Goal: Understand process/instructions: Learn how to perform a task or action

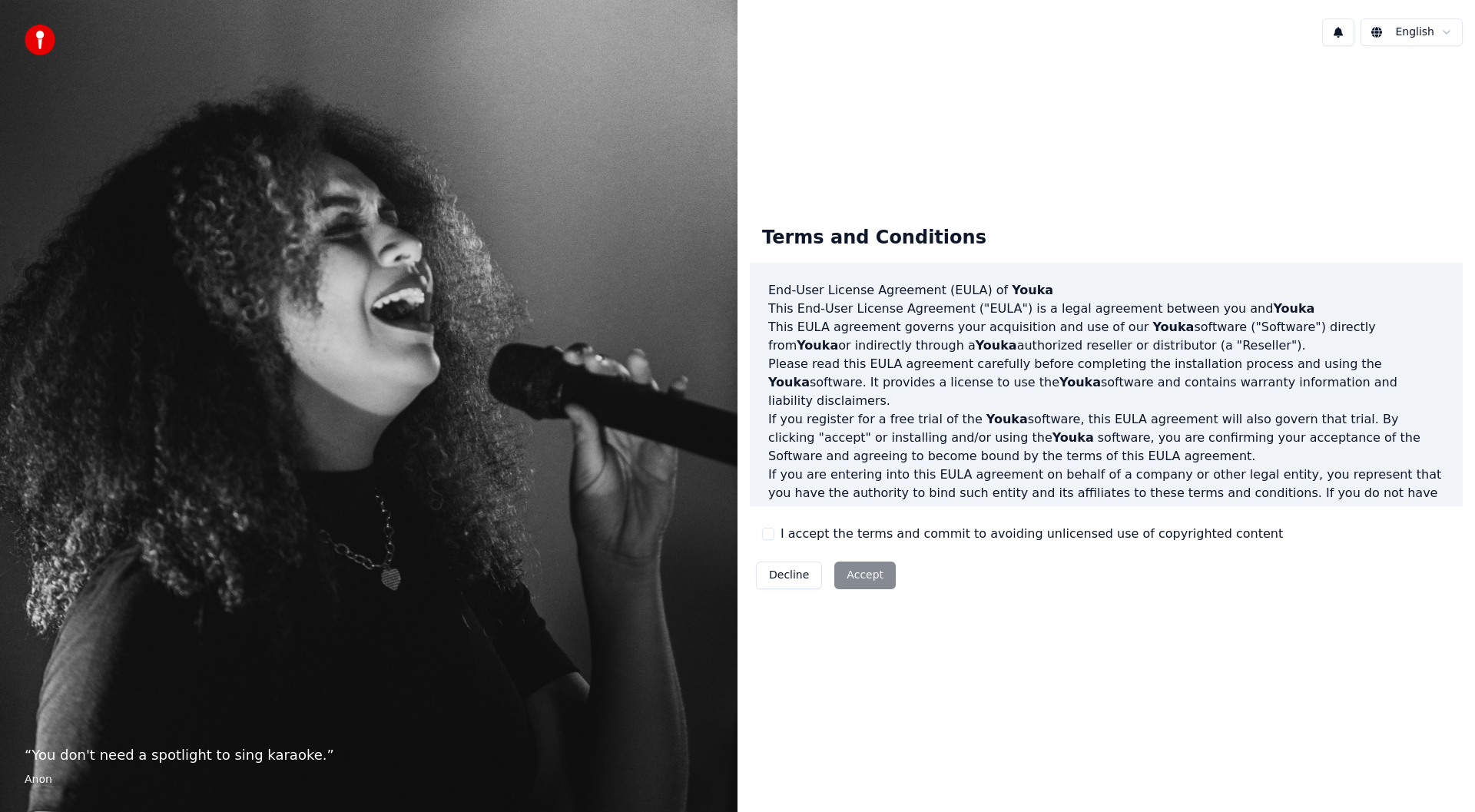
click at [875, 576] on div "Decline Accept" at bounding box center [825, 575] width 152 height 40
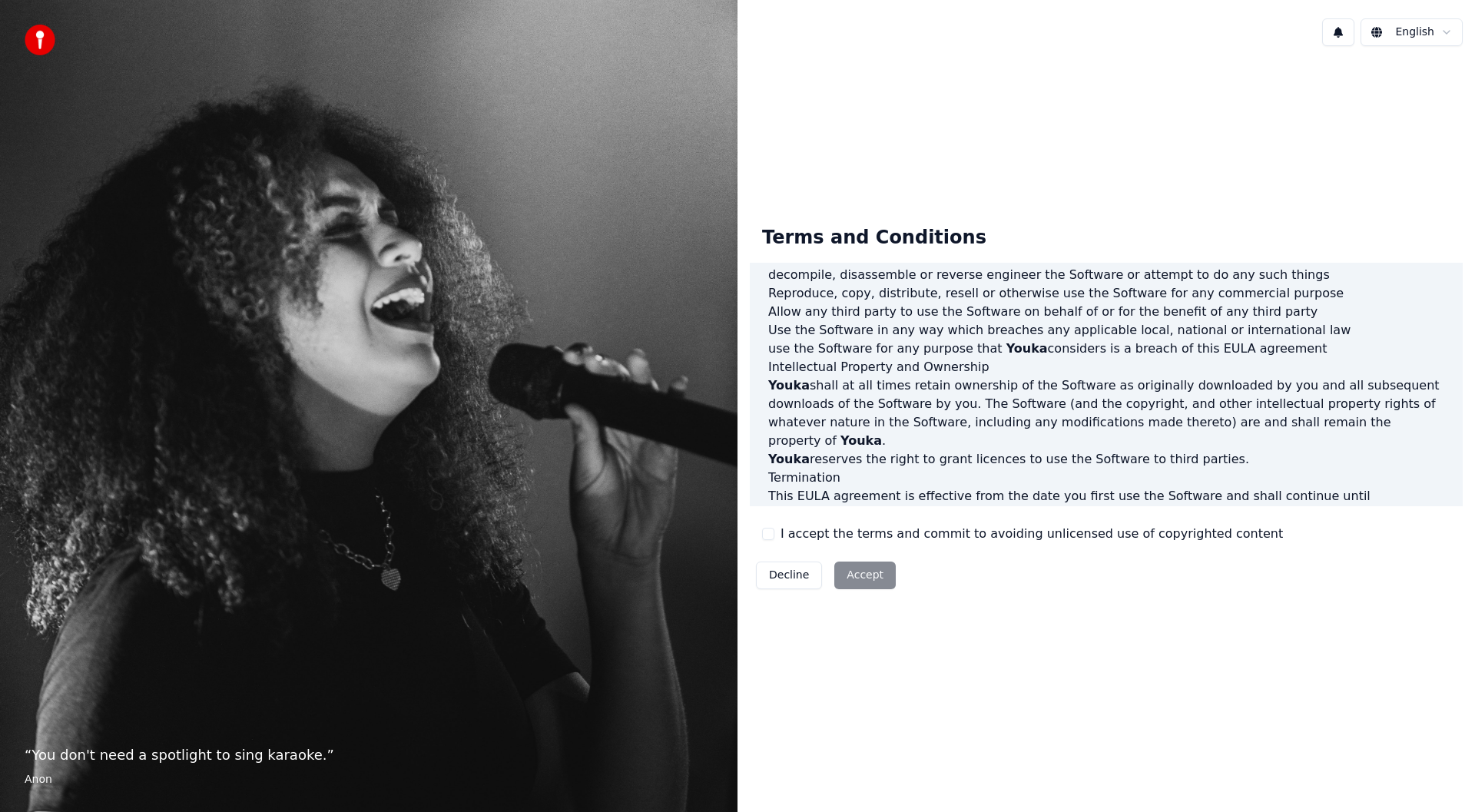
scroll to position [604, 0]
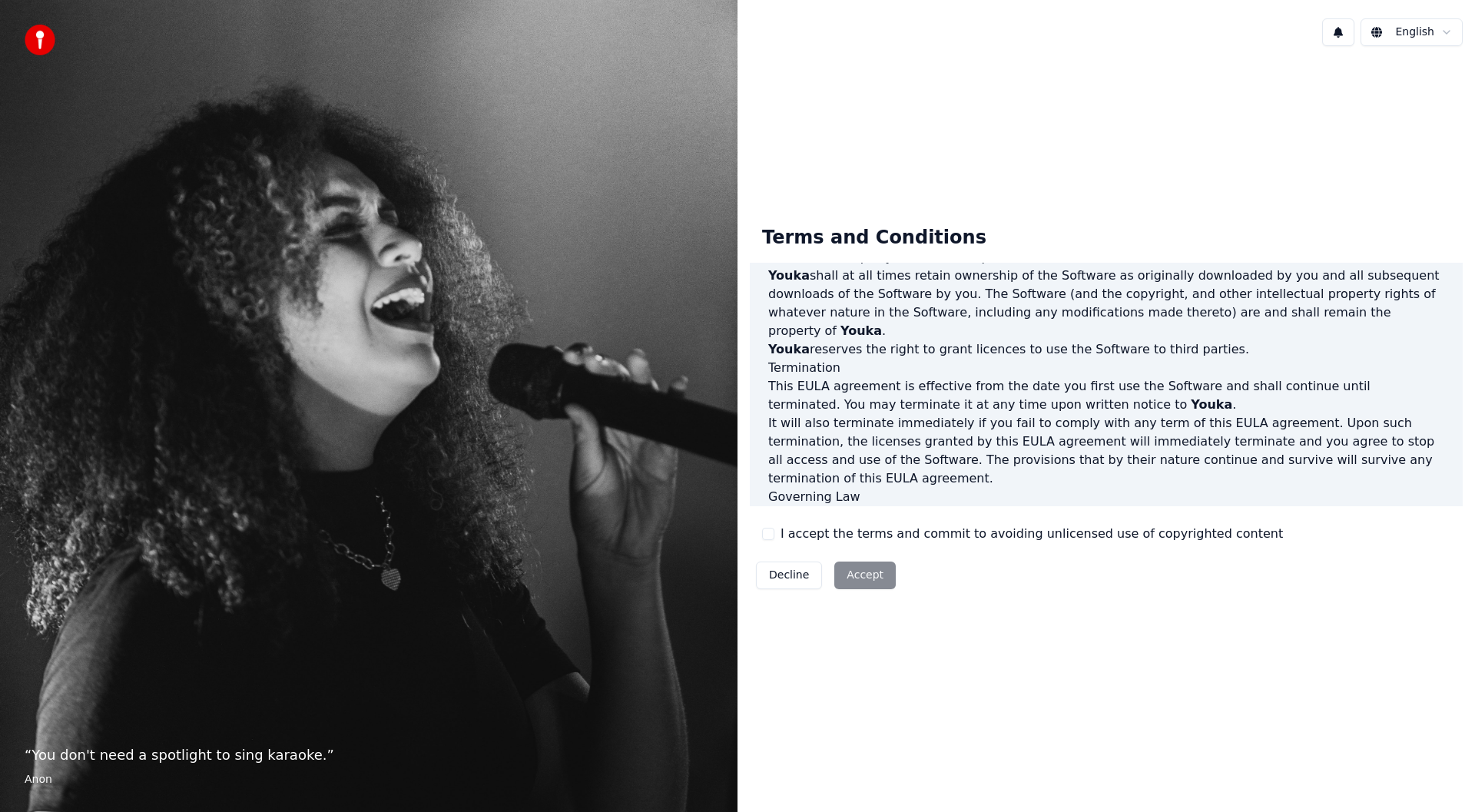
click at [867, 568] on div "Decline Accept" at bounding box center [825, 575] width 152 height 40
click at [847, 573] on div "Decline Accept" at bounding box center [825, 575] width 152 height 40
click at [802, 573] on button "Decline" at bounding box center [789, 575] width 66 height 28
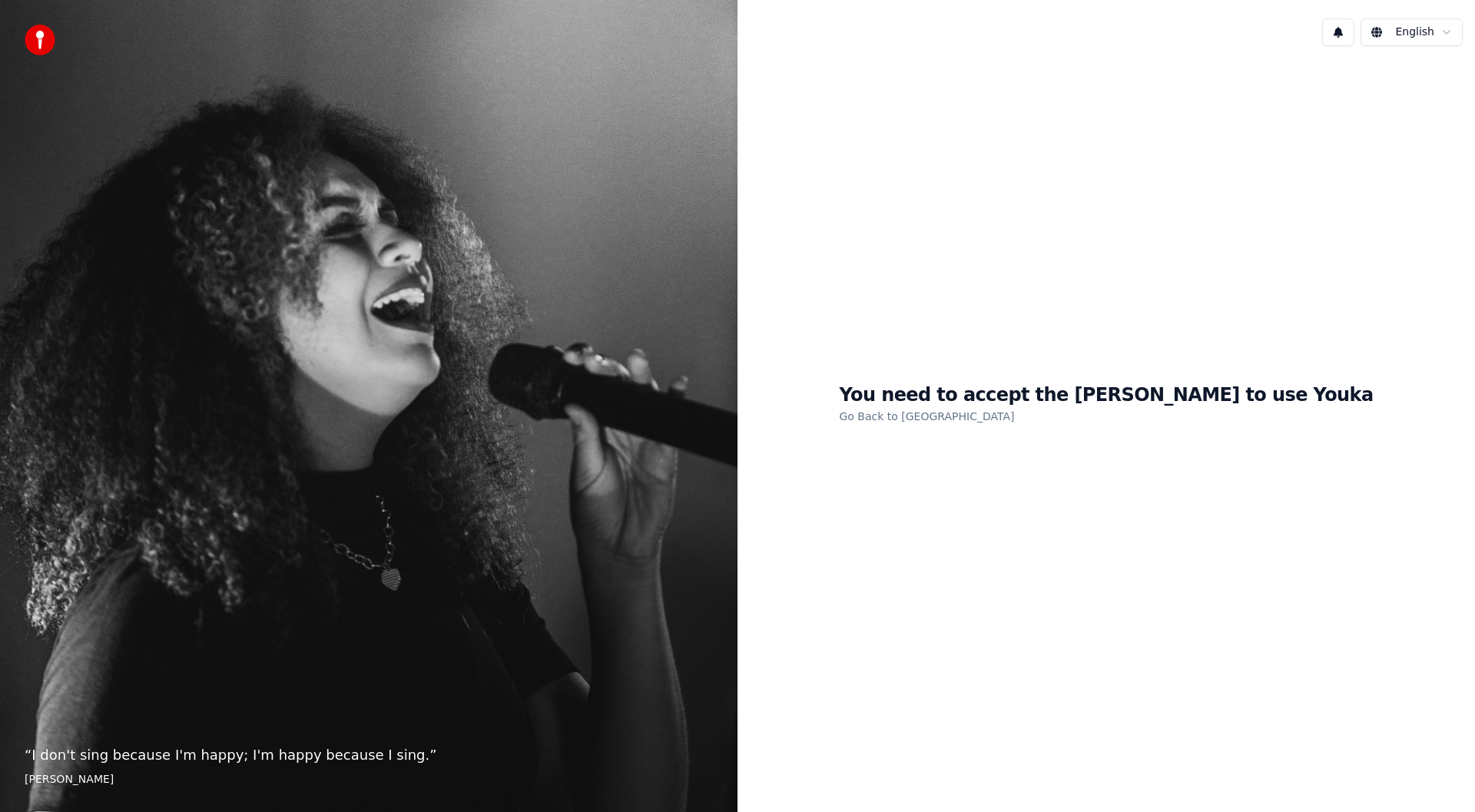
click at [784, 575] on div "You need to accept the [PERSON_NAME] to use Youka Go Back to [PERSON_NAME]" at bounding box center [1106, 405] width 738 height 692
click at [975, 414] on link "Go Back to [GEOGRAPHIC_DATA]" at bounding box center [926, 416] width 175 height 25
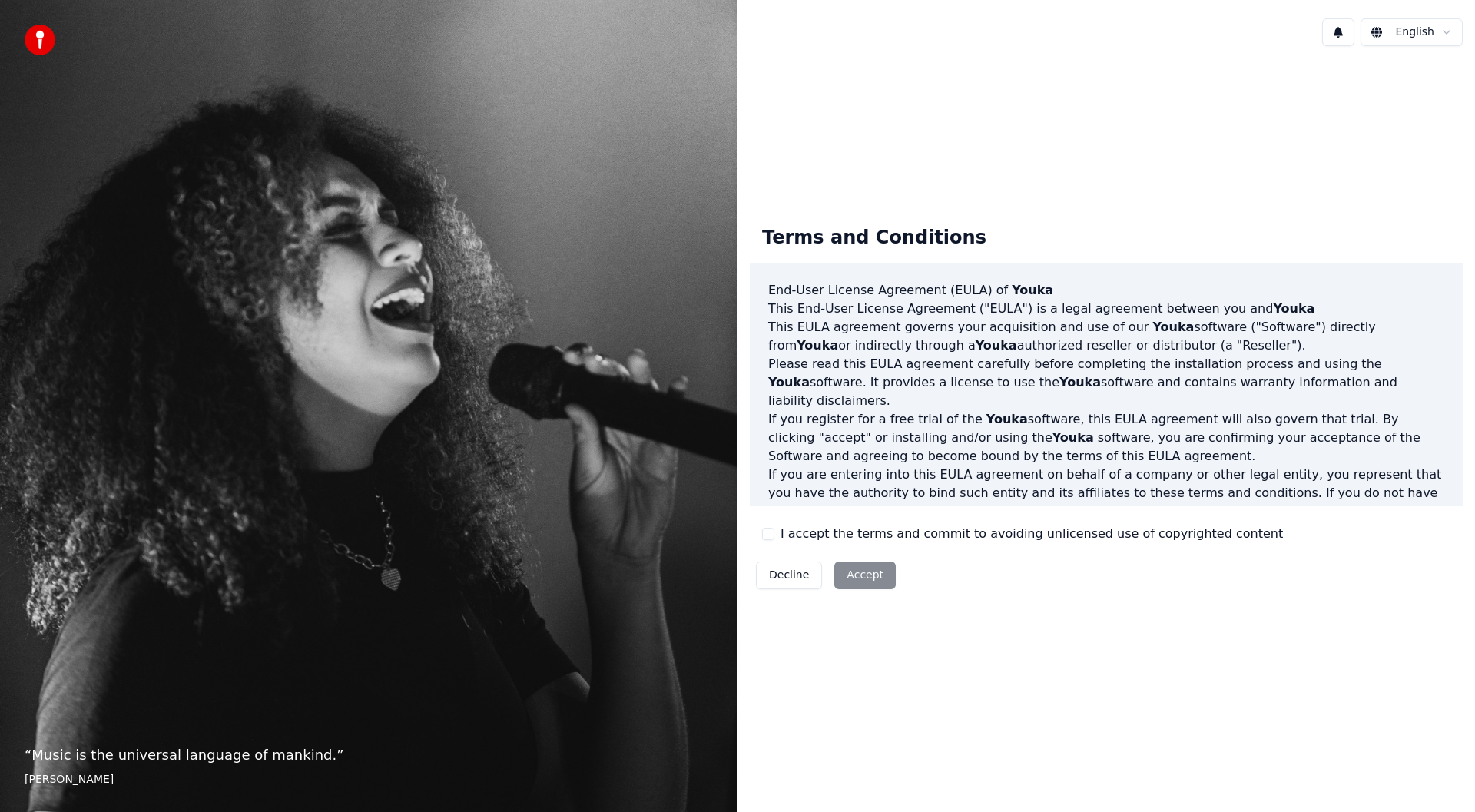
click at [854, 576] on div "Decline Accept" at bounding box center [825, 575] width 152 height 40
drag, startPoint x: 854, startPoint y: 576, endPoint x: 844, endPoint y: 576, distance: 10.0
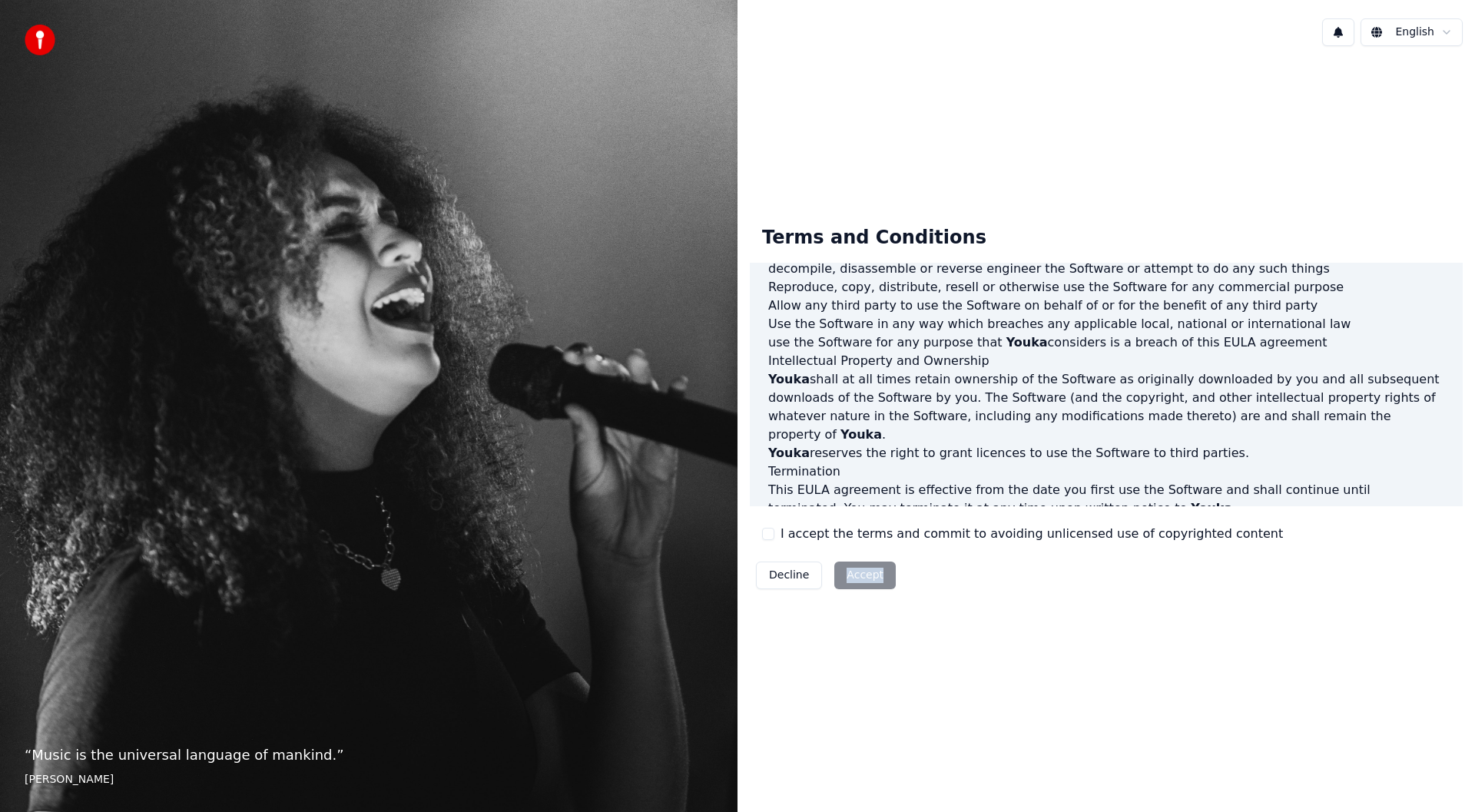
scroll to position [604, 0]
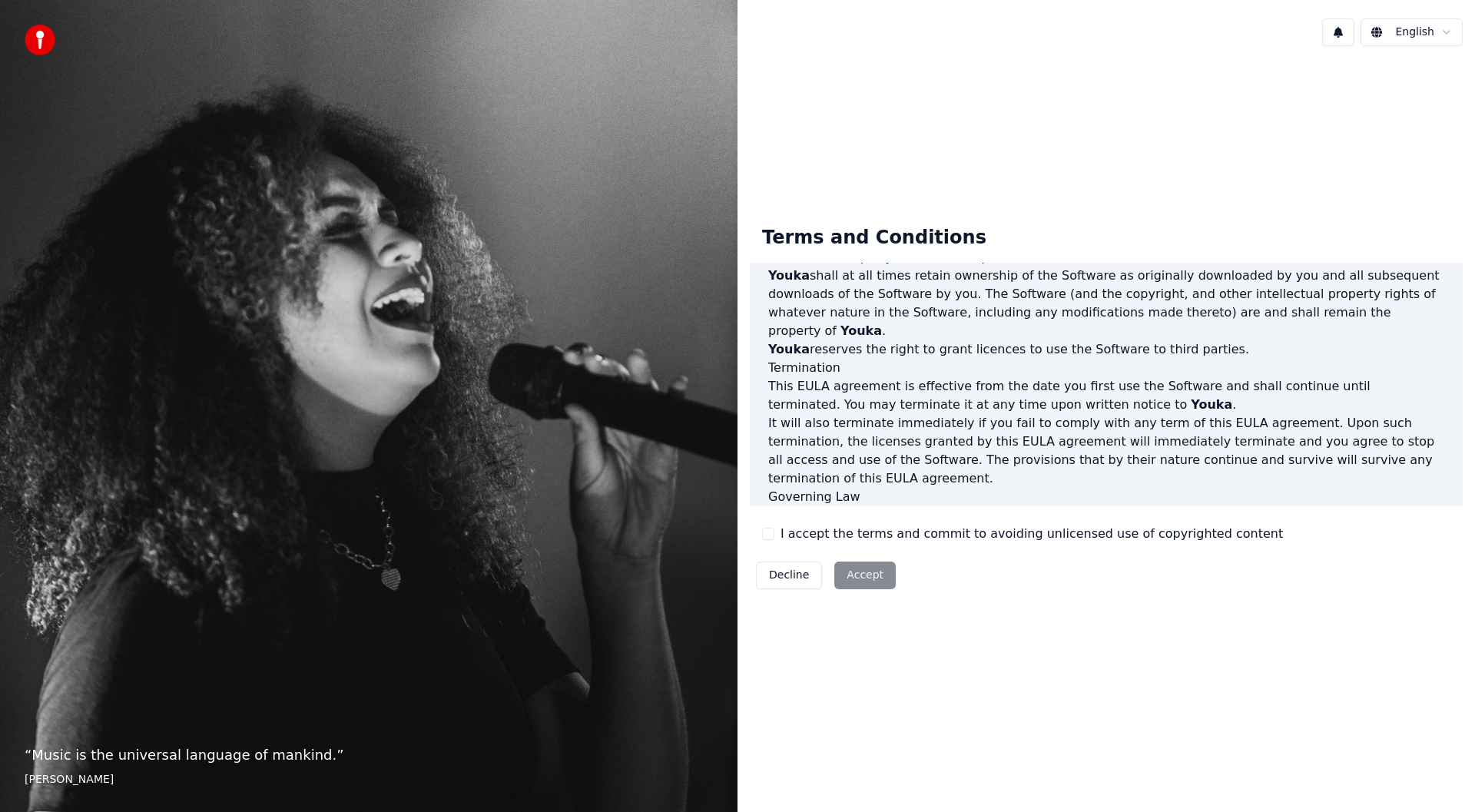
click at [1064, 614] on div "Terms and Conditions End-User License Agreement ([PERSON_NAME]) of Youka This E…" at bounding box center [1106, 405] width 738 height 692
click at [841, 571] on div "Decline Accept" at bounding box center [825, 575] width 152 height 40
click at [842, 572] on div "Decline Accept" at bounding box center [825, 575] width 152 height 40
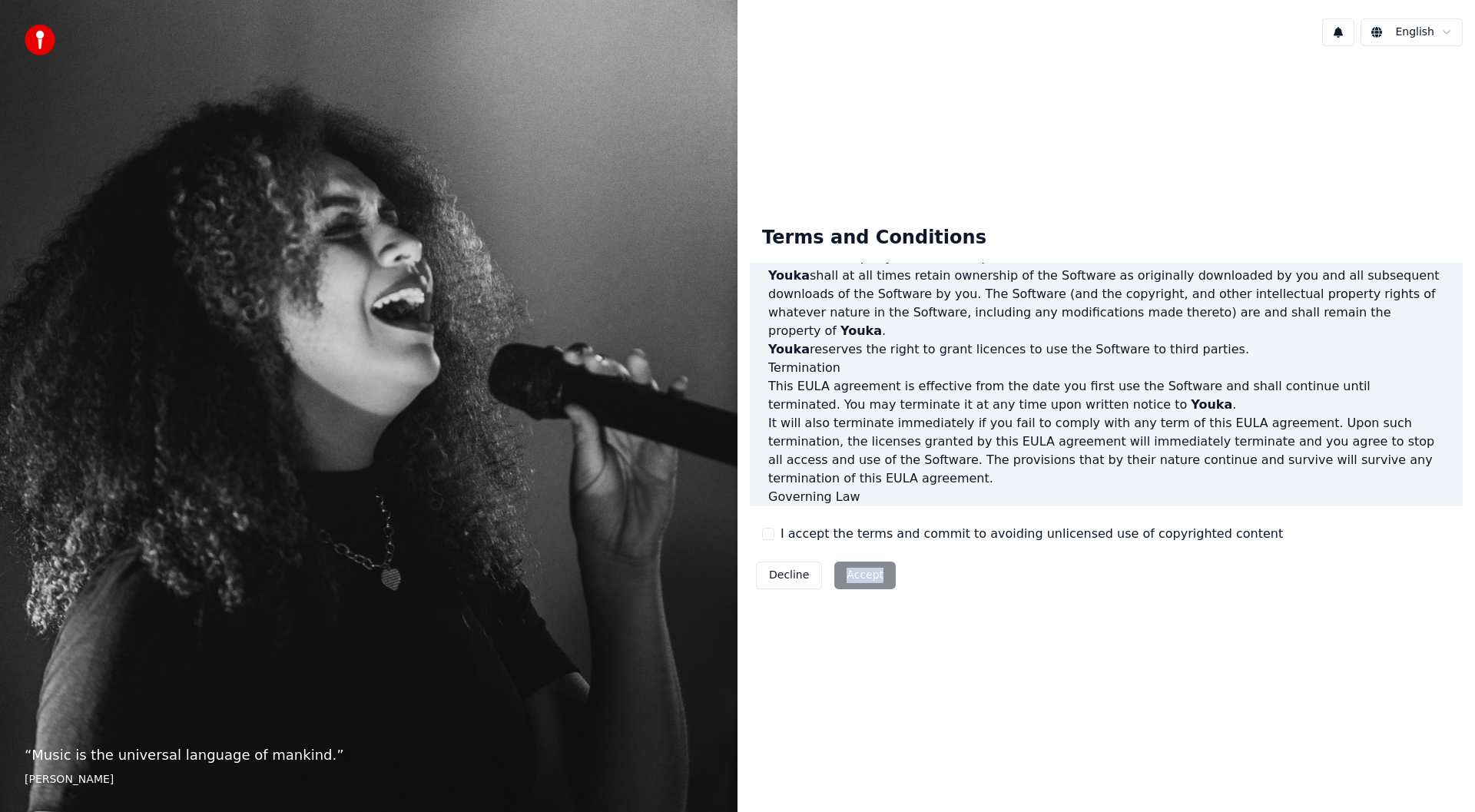
click at [842, 572] on div "Decline Accept" at bounding box center [825, 575] width 152 height 40
drag, startPoint x: 843, startPoint y: 572, endPoint x: 841, endPoint y: 597, distance: 25.1
click at [868, 566] on div "Decline Accept" at bounding box center [825, 575] width 152 height 40
click at [955, 506] on p "This [PERSON_NAME] agreement, and any dispute arising out of or in connection w…" at bounding box center [1106, 524] width 676 height 37
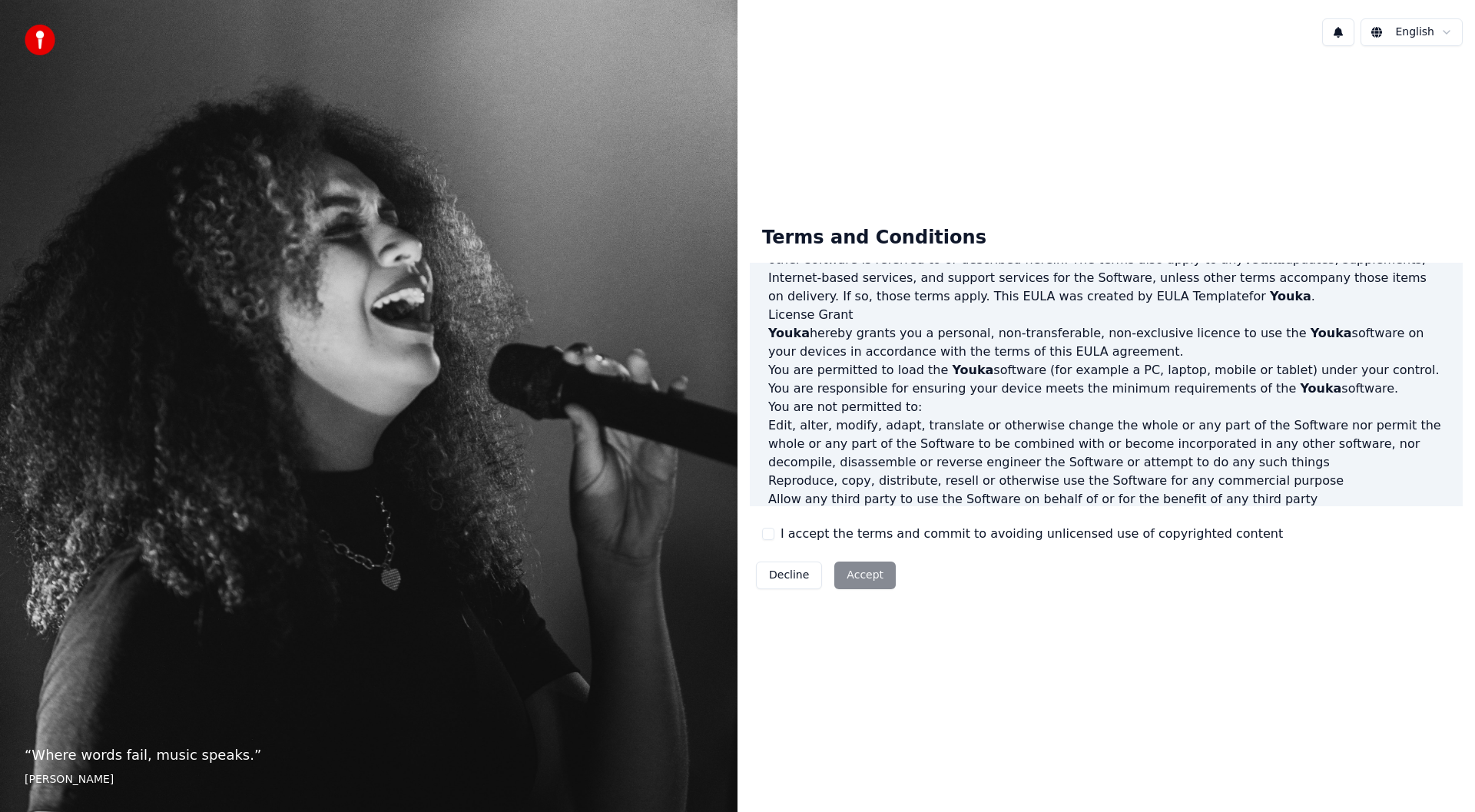
scroll to position [604, 0]
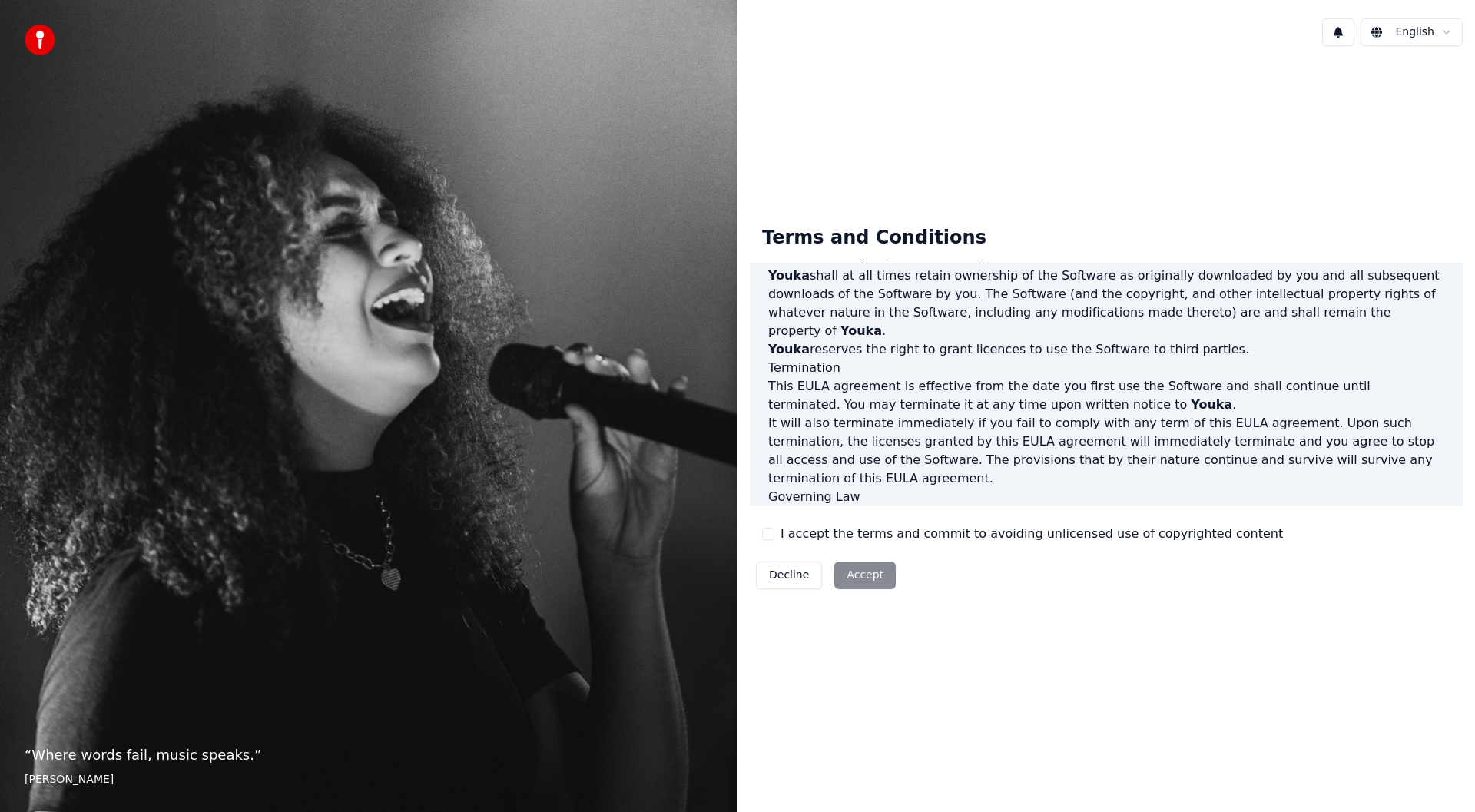
click at [857, 580] on div "Decline Accept" at bounding box center [825, 575] width 152 height 40
click at [853, 576] on div "Decline Accept" at bounding box center [825, 575] width 152 height 40
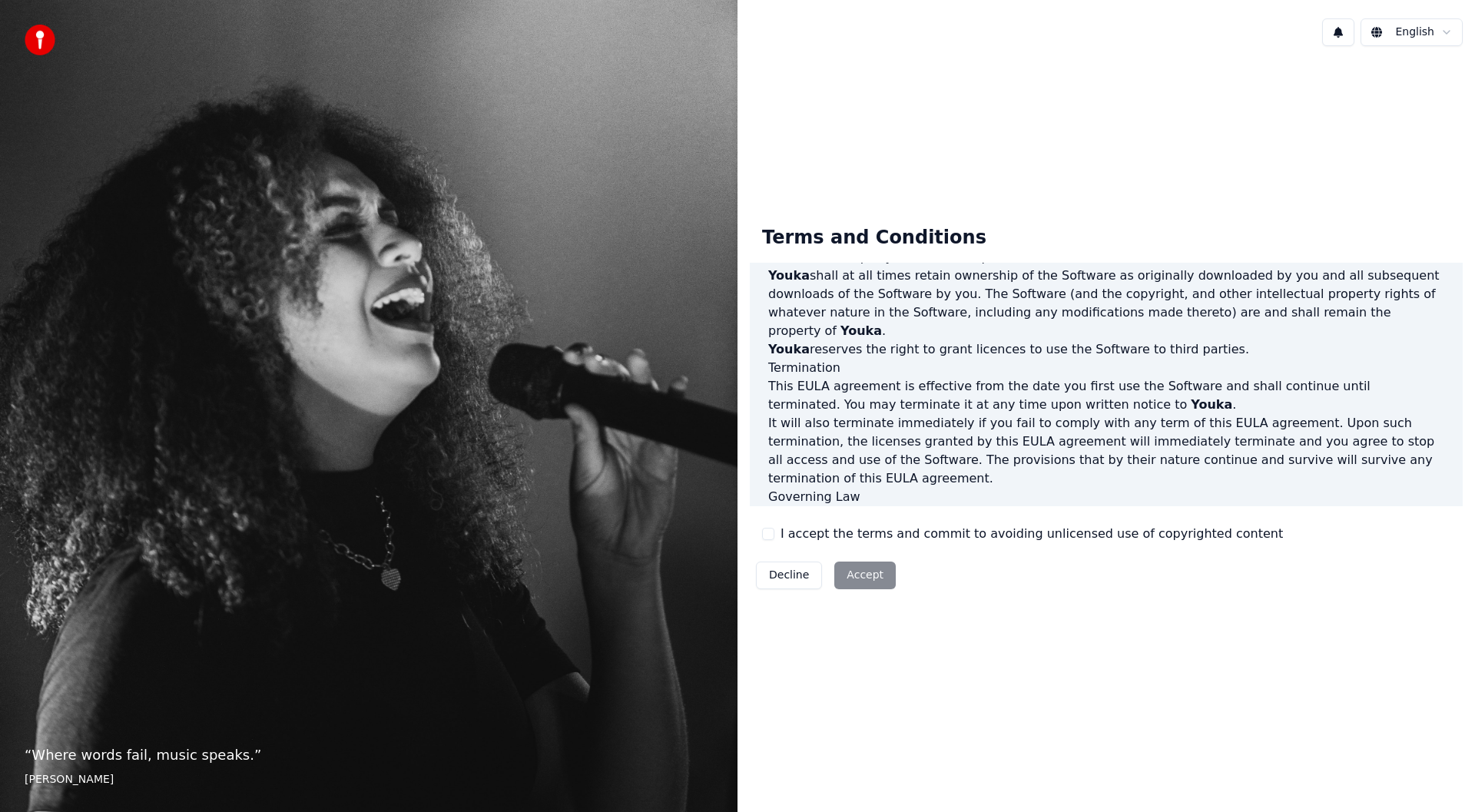
click at [215, 763] on p "“ Where words fail, music speaks. ”" at bounding box center [369, 755] width 689 height 22
drag, startPoint x: 217, startPoint y: 757, endPoint x: 233, endPoint y: 735, distance: 27.2
click at [217, 755] on p "“ Where words fail, music speaks. ”" at bounding box center [369, 755] width 689 height 22
click at [1290, 42] on div "English" at bounding box center [1106, 32] width 738 height 53
click at [1340, 302] on p "Youka shall at all times retain ownership of the Software as originally downloa…" at bounding box center [1106, 303] width 676 height 74
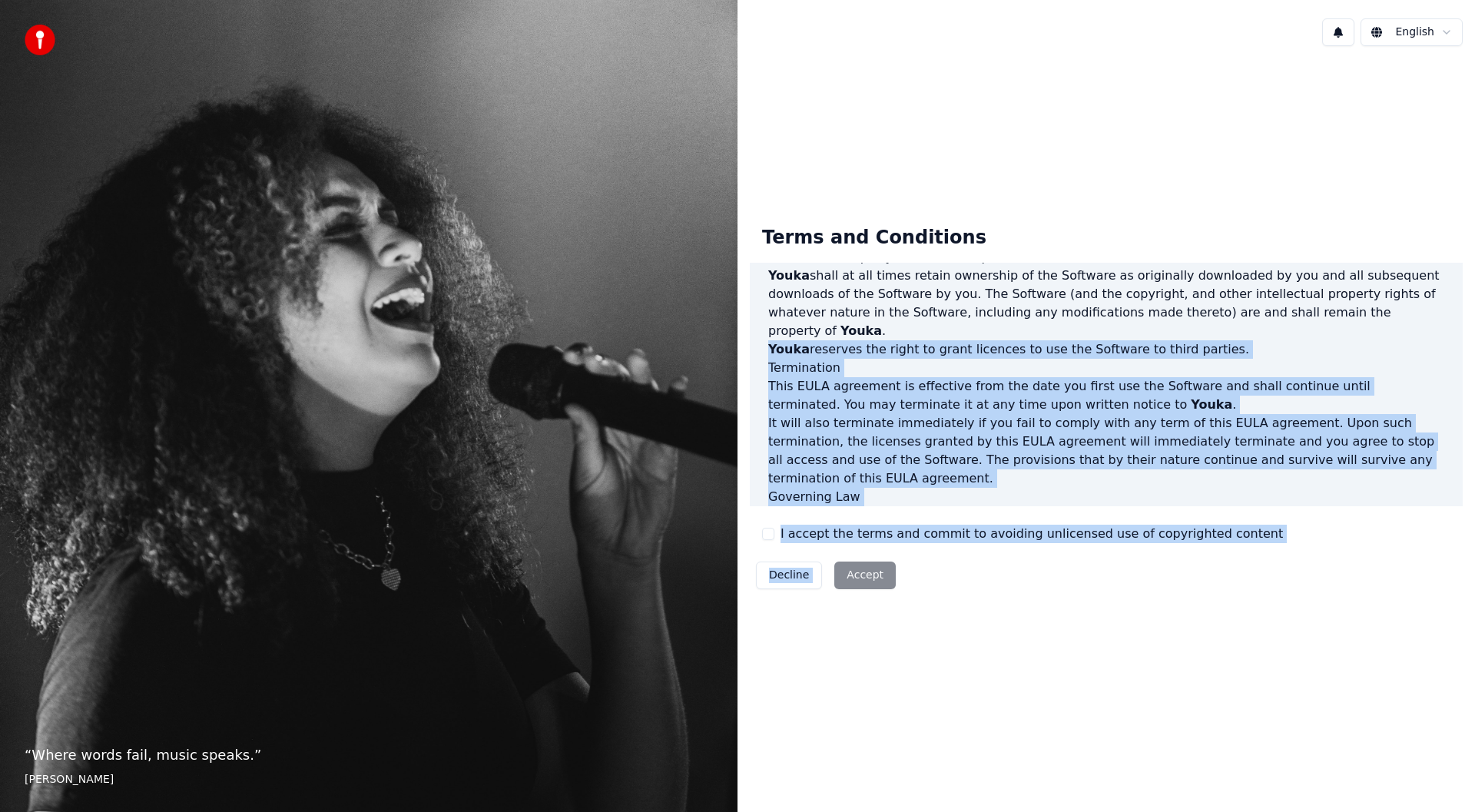
click at [841, 568] on div "Decline Accept" at bounding box center [825, 575] width 152 height 40
click at [1060, 498] on div "End-User License Agreement (EULA) of Youka This End-User License Agreement ("EU…" at bounding box center [1105, 384] width 713 height 244
click at [1059, 488] on div "End-User License Agreement (EULA) of Youka This End-User License Agreement ("EU…" at bounding box center [1105, 384] width 713 height 244
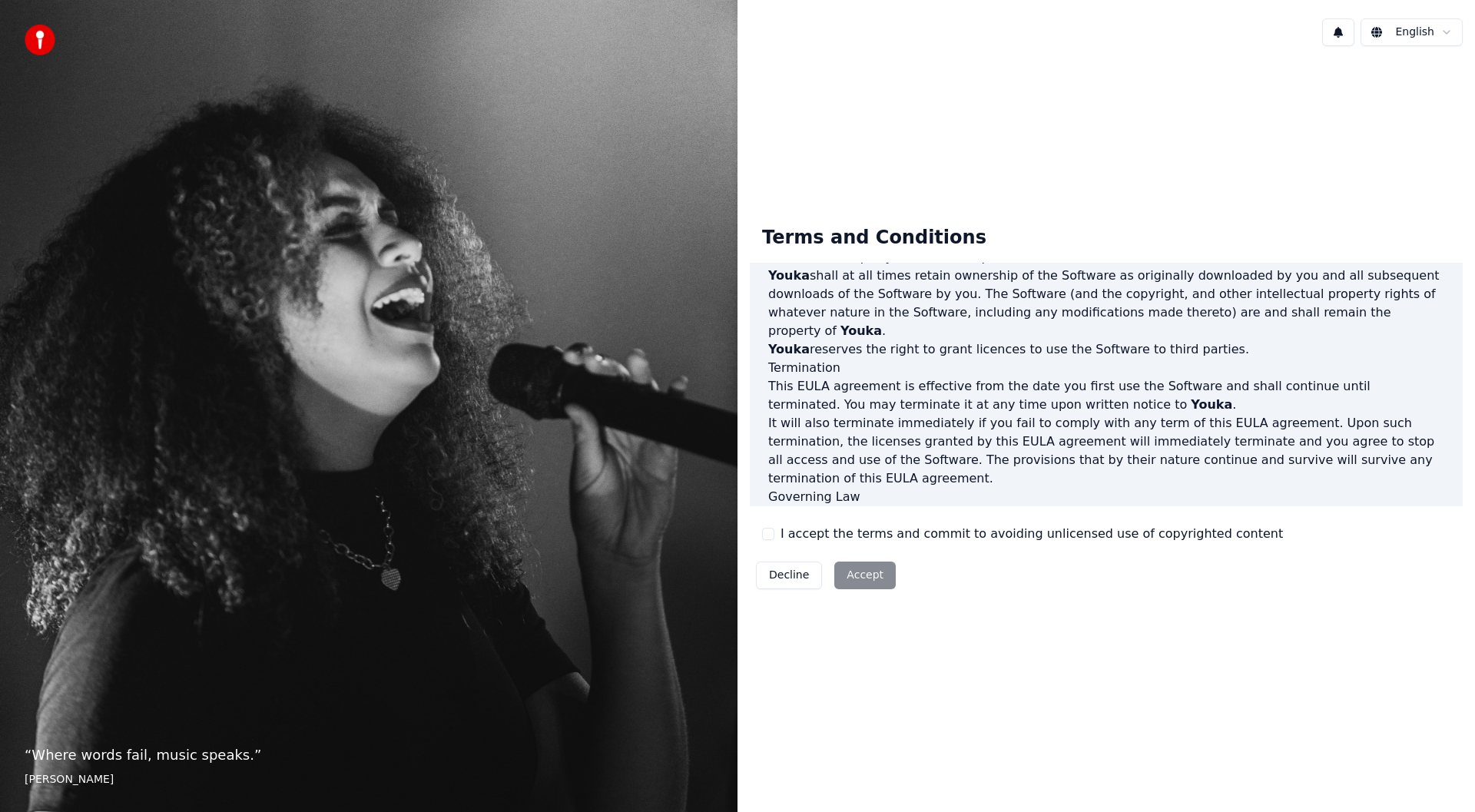
drag, startPoint x: 998, startPoint y: 660, endPoint x: 996, endPoint y: 668, distance: 8.2
click at [996, 668] on div "Terms and Conditions End-User License Agreement ([PERSON_NAME]) of Youka This E…" at bounding box center [1106, 405] width 738 height 692
click at [984, 590] on div "Terms and Conditions End-User License Agreement ([PERSON_NAME]) of Youka This E…" at bounding box center [1105, 405] width 713 height 382
